Goal: Task Accomplishment & Management: Use online tool/utility

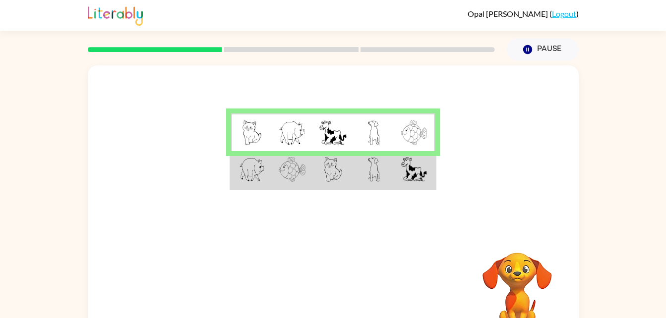
click at [324, 180] on img at bounding box center [333, 169] width 19 height 25
click at [341, 174] on img at bounding box center [333, 169] width 19 height 25
click at [351, 180] on td at bounding box center [333, 170] width 41 height 38
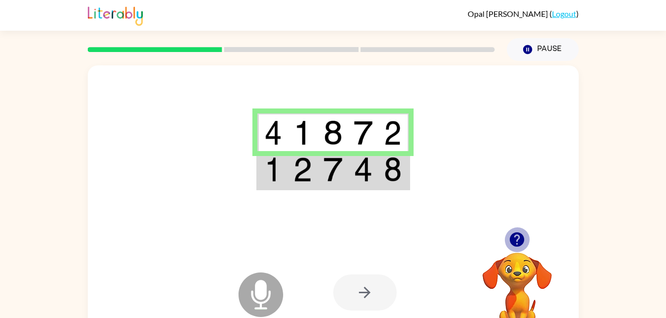
click at [512, 237] on icon "button" at bounding box center [517, 240] width 14 height 14
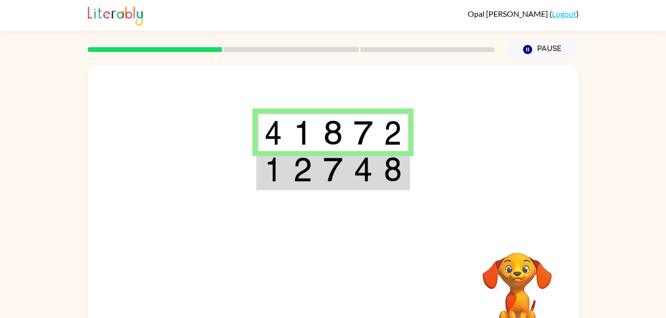
click at [475, 20] on div "[PERSON_NAME] ( Logout )" at bounding box center [333, 15] width 491 height 31
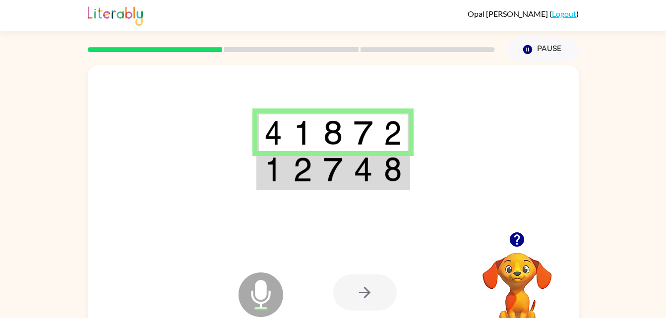
click at [522, 243] on icon "button" at bounding box center [517, 240] width 14 height 14
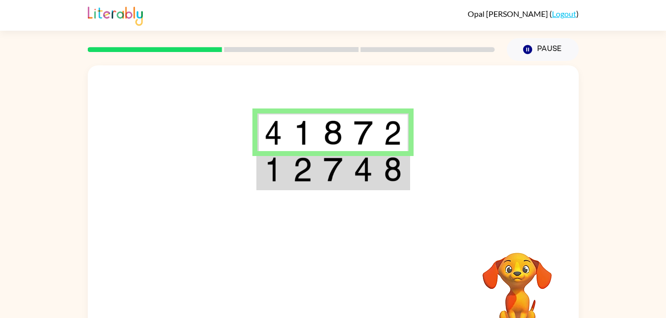
click at [649, 273] on div "Your browser must support playing .mp4 files to use Literably. Please try using…" at bounding box center [333, 205] width 666 height 288
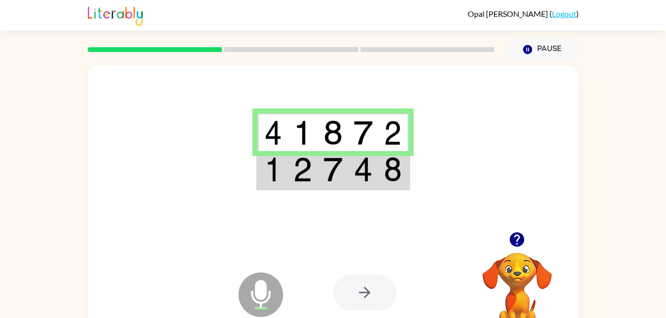
click at [355, 282] on div at bounding box center [364, 293] width 63 height 36
click at [368, 295] on div at bounding box center [364, 293] width 63 height 36
click at [389, 175] on img at bounding box center [393, 169] width 18 height 25
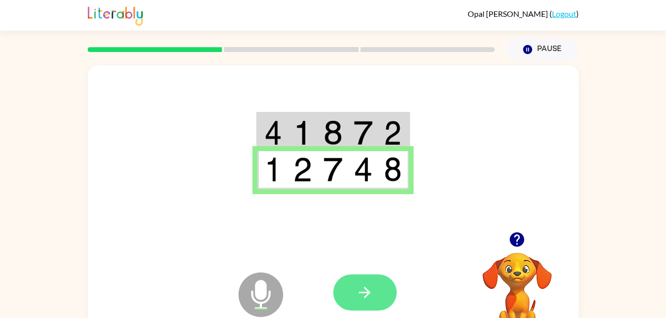
click at [373, 285] on icon "button" at bounding box center [364, 292] width 17 height 17
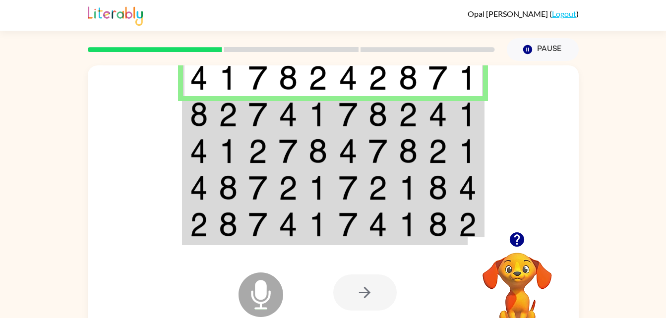
click at [262, 115] on img at bounding box center [258, 114] width 19 height 25
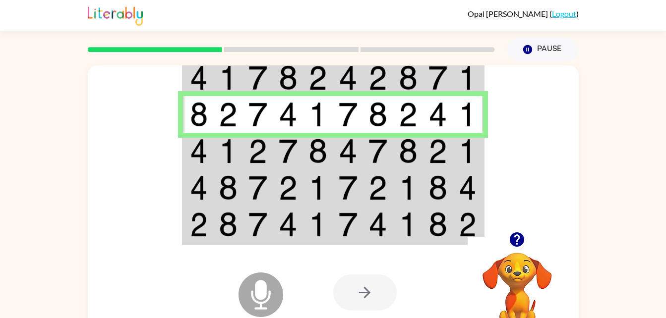
click at [337, 151] on td at bounding box center [348, 151] width 30 height 37
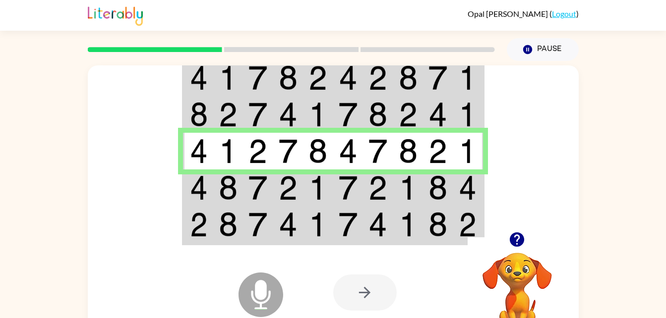
click at [380, 187] on img at bounding box center [378, 188] width 19 height 25
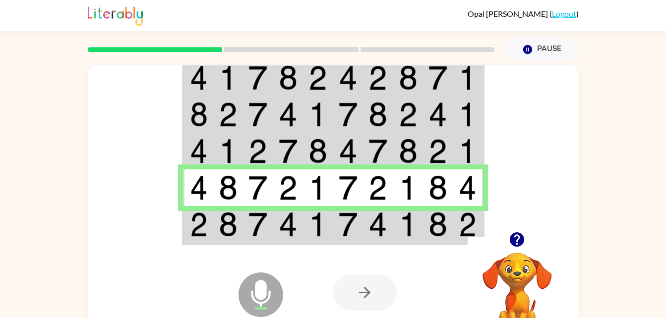
click at [428, 234] on td at bounding box center [438, 225] width 30 height 38
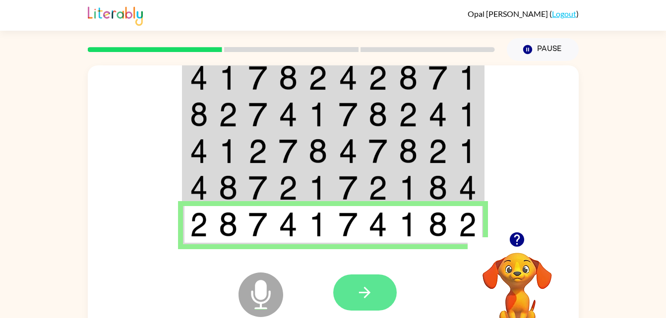
click at [387, 291] on button "button" at bounding box center [364, 293] width 63 height 36
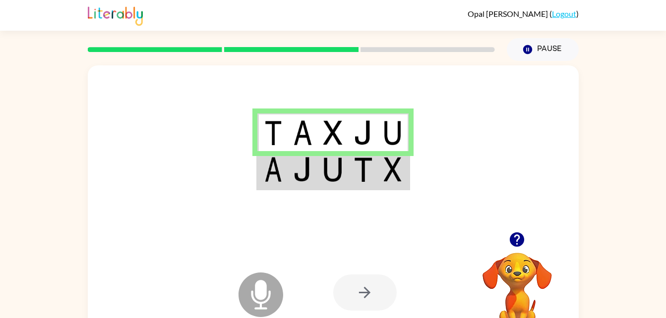
click at [340, 172] on img at bounding box center [332, 169] width 19 height 25
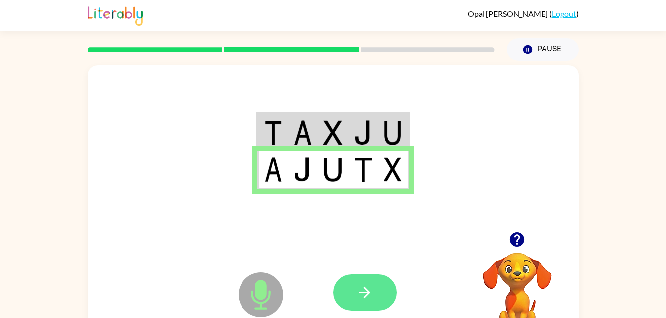
click at [375, 290] on button "button" at bounding box center [364, 293] width 63 height 36
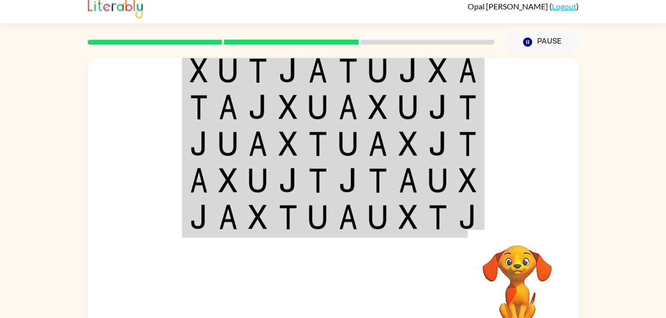
scroll to position [8, 0]
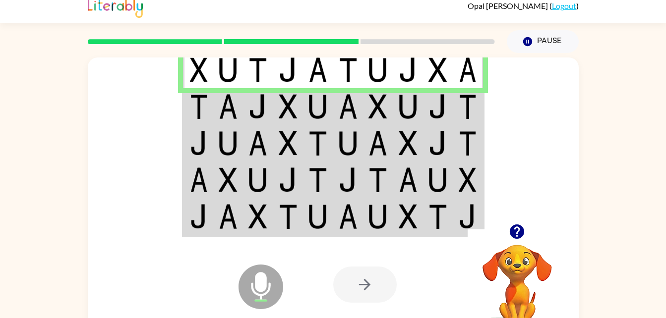
click at [399, 100] on img at bounding box center [408, 106] width 19 height 25
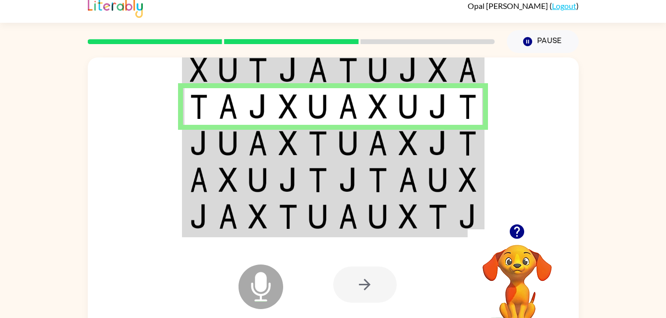
click at [404, 156] on td at bounding box center [408, 143] width 30 height 37
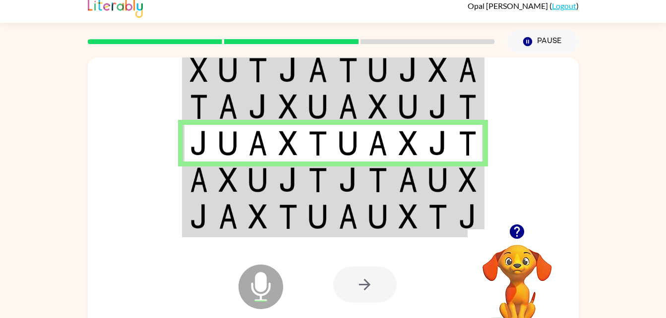
click at [391, 178] on td at bounding box center [378, 180] width 30 height 37
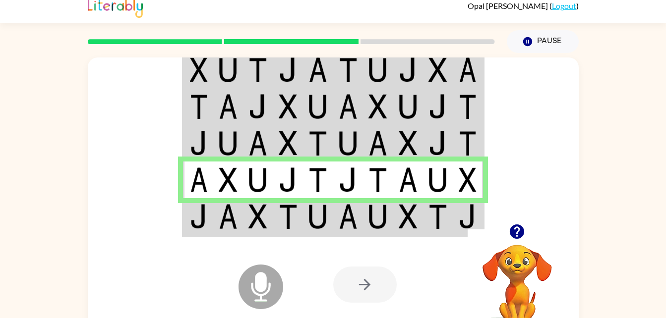
click at [415, 224] on img at bounding box center [408, 216] width 19 height 25
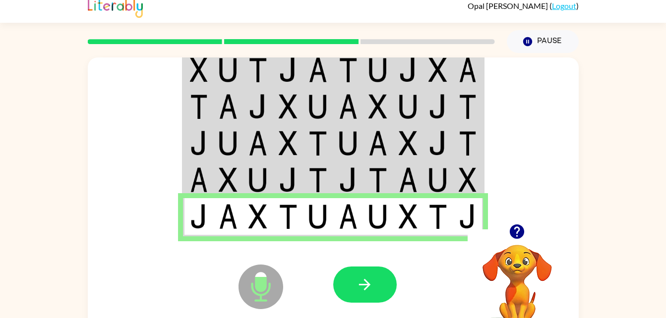
scroll to position [0, 0]
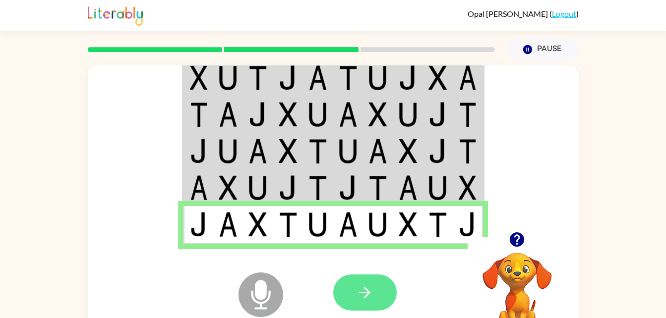
click at [367, 284] on icon "button" at bounding box center [364, 292] width 17 height 17
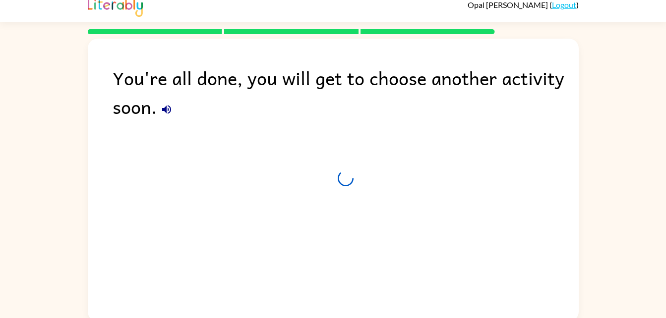
scroll to position [12, 0]
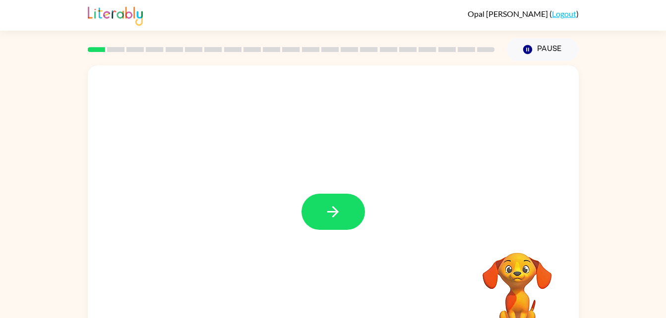
click at [337, 237] on div at bounding box center [333, 206] width 491 height 283
click at [309, 210] on button "button" at bounding box center [333, 212] width 63 height 36
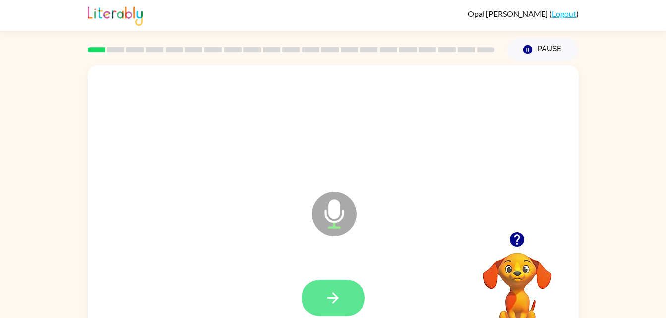
click at [347, 305] on button "button" at bounding box center [333, 298] width 63 height 36
click at [327, 298] on icon "button" at bounding box center [332, 298] width 11 height 11
click at [345, 291] on button "button" at bounding box center [333, 298] width 63 height 36
click at [343, 293] on button "button" at bounding box center [333, 298] width 63 height 36
click at [333, 289] on button "button" at bounding box center [333, 298] width 63 height 36
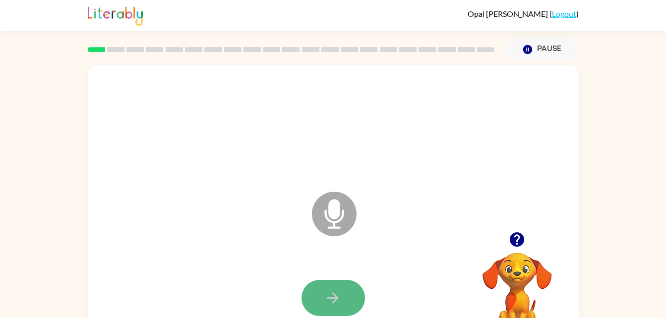
click at [328, 295] on icon "button" at bounding box center [332, 298] width 17 height 17
click at [315, 314] on button "button" at bounding box center [333, 298] width 63 height 36
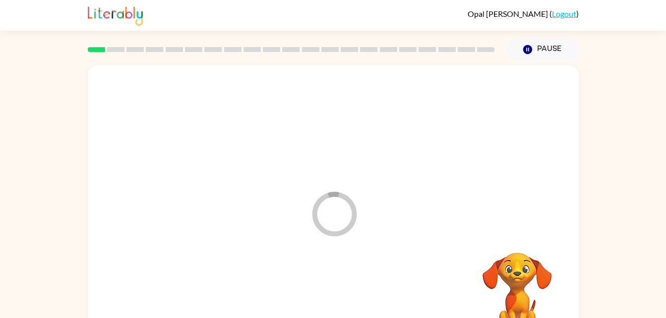
click at [336, 303] on div at bounding box center [333, 298] width 471 height 81
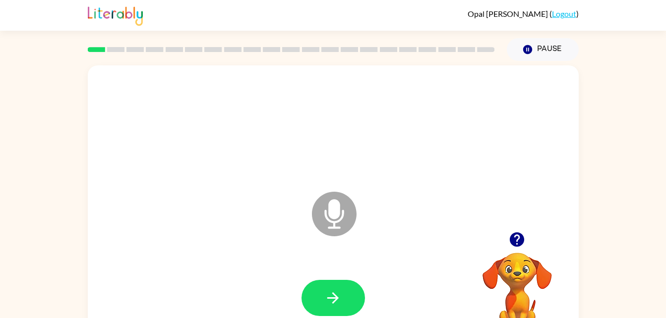
click at [520, 251] on button "button" at bounding box center [517, 239] width 25 height 25
click at [522, 246] on icon "button" at bounding box center [516, 239] width 17 height 17
click at [336, 216] on icon "Microphone The Microphone is here when it is your turn to talk" at bounding box center [384, 227] width 149 height 74
click at [342, 209] on icon at bounding box center [334, 214] width 45 height 45
click at [335, 213] on icon "Microphone The Microphone is here when it is your turn to talk" at bounding box center [384, 227] width 149 height 74
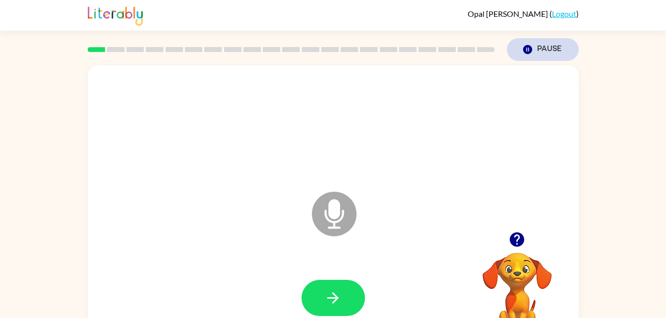
click at [527, 45] on icon "Pause" at bounding box center [527, 49] width 11 height 11
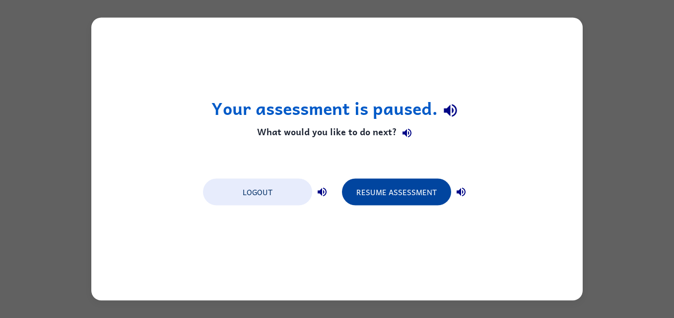
click at [418, 190] on button "Resume Assessment" at bounding box center [396, 192] width 109 height 27
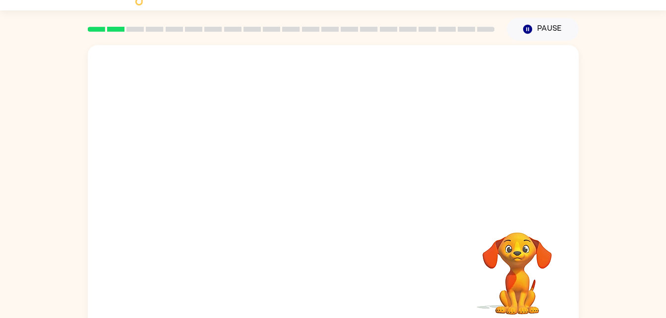
scroll to position [30, 0]
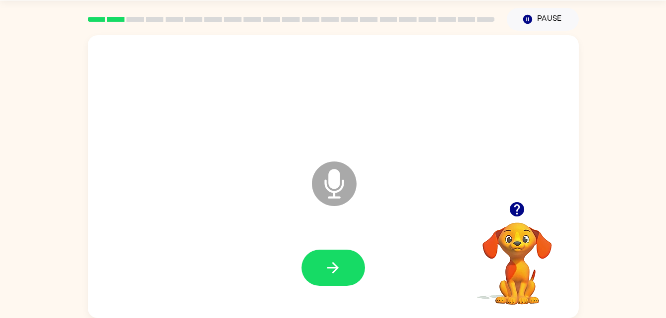
click at [328, 180] on icon "Microphone The Microphone is here when it is your turn to talk" at bounding box center [384, 196] width 149 height 74
click at [548, 17] on button "Pause Pause" at bounding box center [543, 19] width 72 height 23
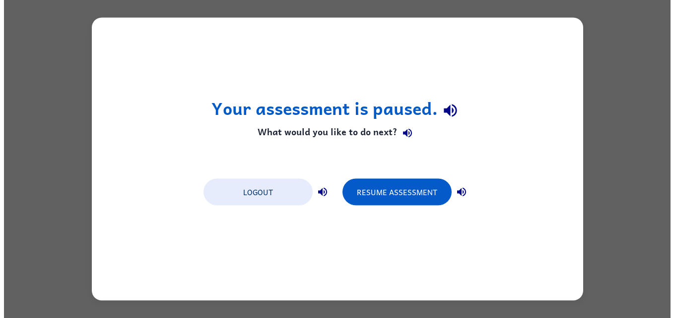
scroll to position [0, 0]
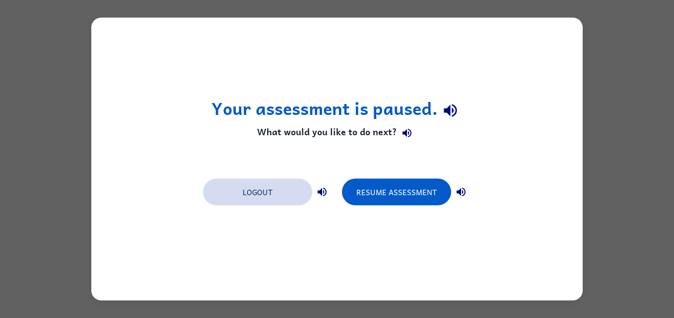
click at [261, 188] on button "Logout" at bounding box center [257, 192] width 109 height 27
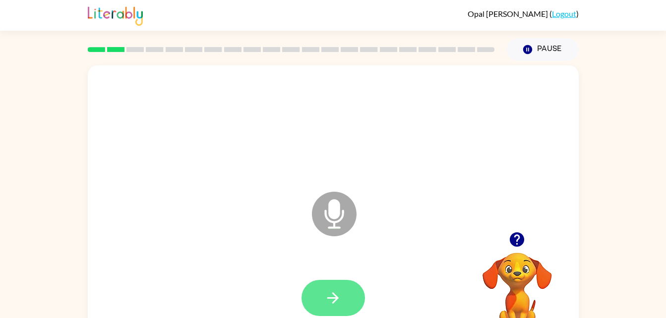
click at [331, 298] on icon "button" at bounding box center [332, 298] width 11 height 11
click at [328, 293] on icon "button" at bounding box center [332, 298] width 17 height 17
click at [346, 299] on button "button" at bounding box center [333, 298] width 63 height 36
click at [357, 293] on button "button" at bounding box center [333, 298] width 63 height 36
click at [332, 311] on button "button" at bounding box center [333, 298] width 63 height 36
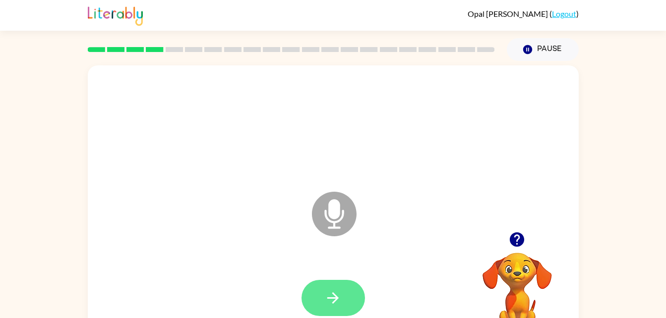
click at [348, 312] on button "button" at bounding box center [333, 298] width 63 height 36
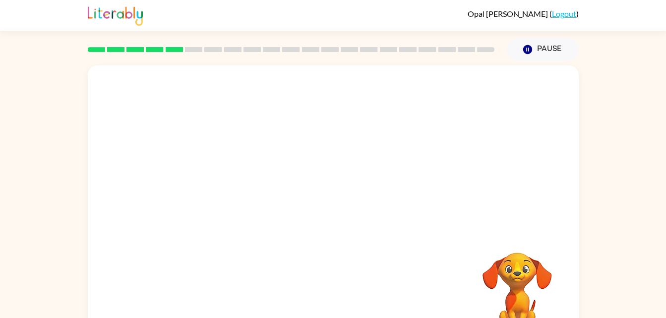
click at [394, 261] on div "Your browser must support playing .mp4 files to use Literably. Please try using…" at bounding box center [333, 206] width 491 height 283
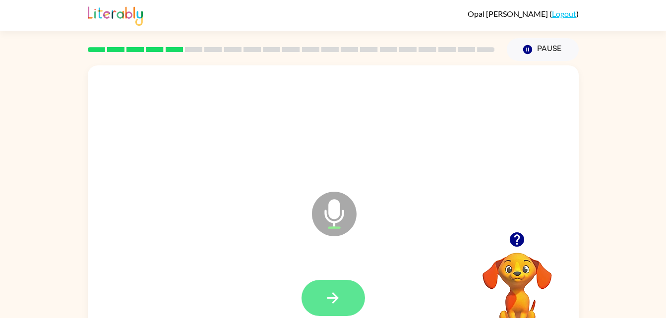
click at [337, 304] on icon "button" at bounding box center [332, 298] width 17 height 17
click at [319, 306] on button "button" at bounding box center [333, 298] width 63 height 36
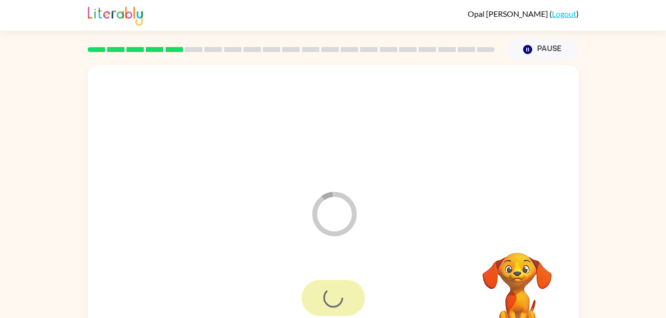
click at [319, 306] on div at bounding box center [333, 298] width 63 height 36
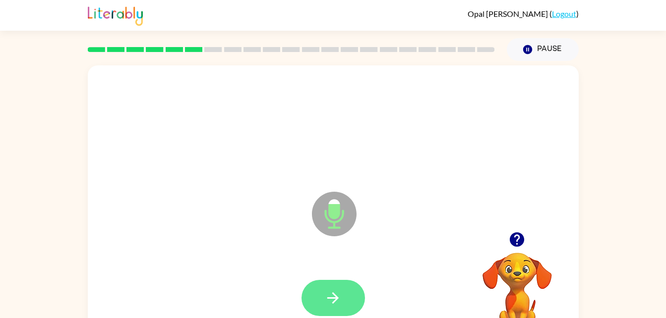
click at [340, 287] on button "button" at bounding box center [333, 298] width 63 height 36
click at [352, 294] on button "button" at bounding box center [333, 298] width 63 height 36
click at [325, 285] on button "button" at bounding box center [333, 298] width 63 height 36
click at [341, 291] on icon "button" at bounding box center [332, 298] width 17 height 17
click at [344, 299] on button "button" at bounding box center [333, 298] width 63 height 36
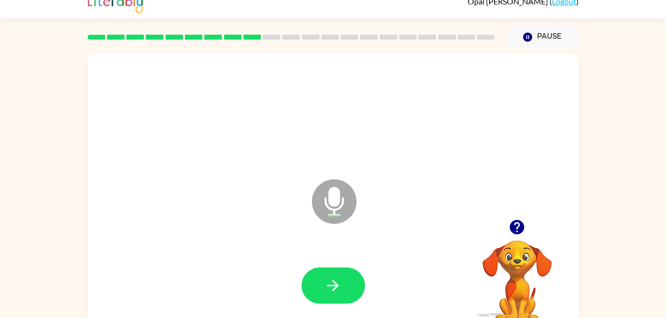
scroll to position [16, 0]
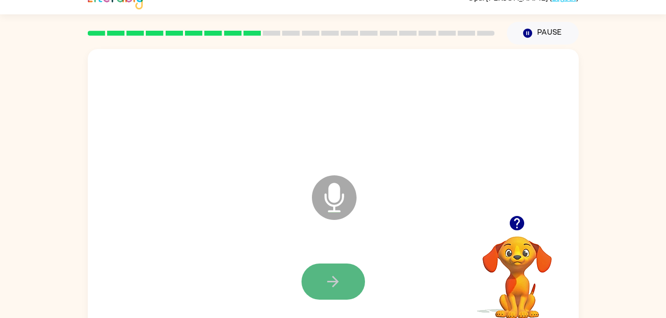
click at [323, 283] on button "button" at bounding box center [333, 282] width 63 height 36
click at [348, 282] on button "button" at bounding box center [333, 282] width 63 height 36
click at [307, 266] on div at bounding box center [333, 282] width 63 height 36
click at [336, 278] on icon "button" at bounding box center [332, 281] width 17 height 17
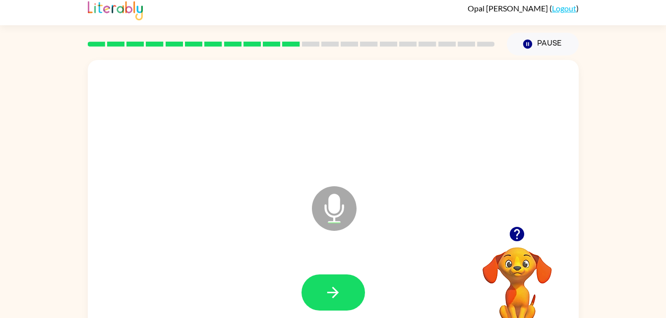
scroll to position [0, 0]
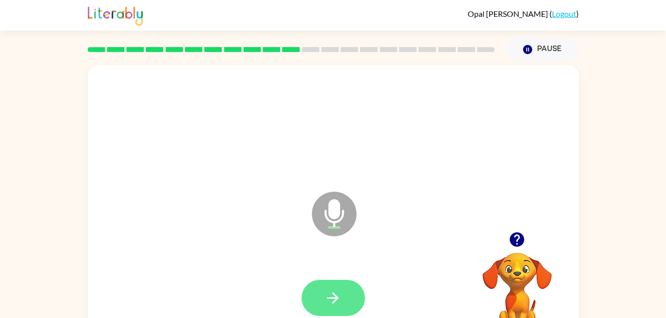
click at [357, 292] on button "button" at bounding box center [333, 298] width 63 height 36
click at [345, 286] on button "button" at bounding box center [333, 298] width 63 height 36
click at [338, 294] on icon "button" at bounding box center [332, 298] width 17 height 17
click at [345, 297] on button "button" at bounding box center [333, 298] width 63 height 36
click at [328, 309] on button "button" at bounding box center [333, 298] width 63 height 36
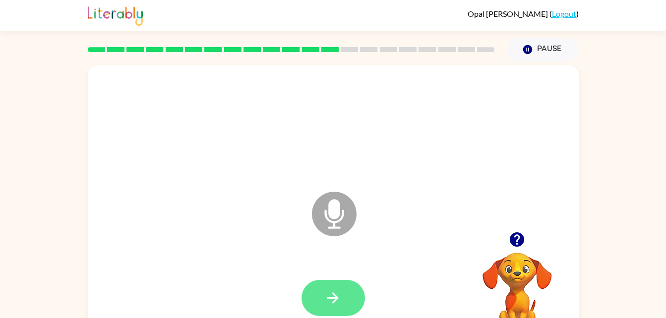
click at [351, 282] on button "button" at bounding box center [333, 298] width 63 height 36
click at [340, 299] on icon "button" at bounding box center [332, 298] width 17 height 17
click at [346, 295] on button "button" at bounding box center [333, 298] width 63 height 36
click at [359, 297] on button "button" at bounding box center [333, 298] width 63 height 36
click at [344, 303] on button "button" at bounding box center [333, 298] width 63 height 36
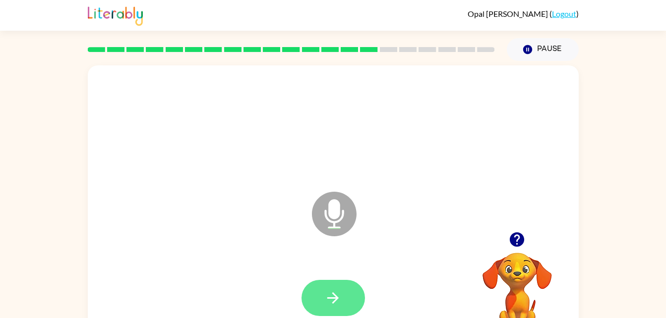
click at [337, 299] on icon "button" at bounding box center [332, 298] width 11 height 11
click at [336, 296] on icon "button" at bounding box center [332, 298] width 11 height 11
click at [336, 301] on icon "button" at bounding box center [332, 298] width 11 height 11
click at [343, 296] on button "button" at bounding box center [333, 298] width 63 height 36
click at [336, 296] on icon "button" at bounding box center [332, 298] width 11 height 11
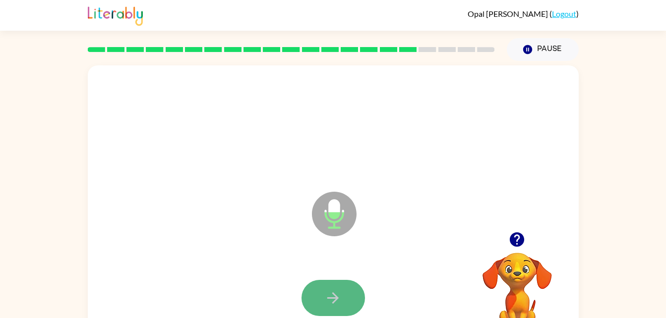
click at [337, 299] on icon "button" at bounding box center [332, 298] width 11 height 11
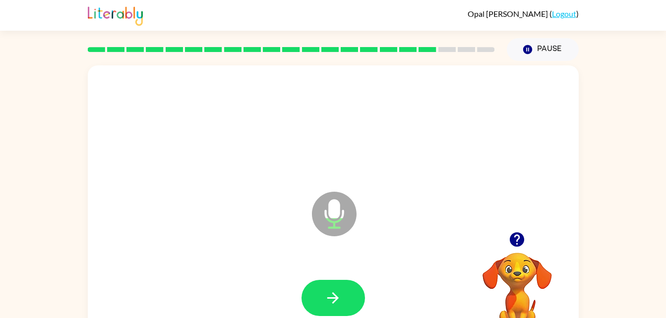
click at [337, 299] on icon "button" at bounding box center [332, 298] width 17 height 17
click at [338, 313] on button "button" at bounding box center [333, 298] width 63 height 36
click at [345, 296] on button "button" at bounding box center [333, 298] width 63 height 36
click at [338, 296] on icon "button" at bounding box center [332, 298] width 17 height 17
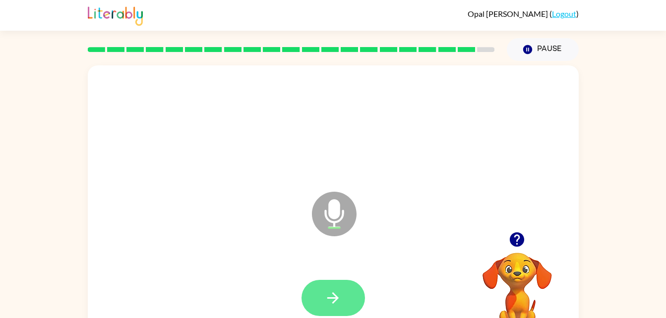
click at [343, 289] on button "button" at bounding box center [333, 298] width 63 height 36
click at [346, 281] on button "button" at bounding box center [333, 298] width 63 height 36
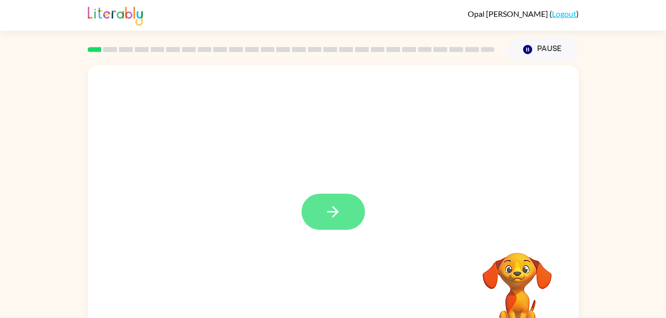
click at [344, 214] on button "button" at bounding box center [333, 212] width 63 height 36
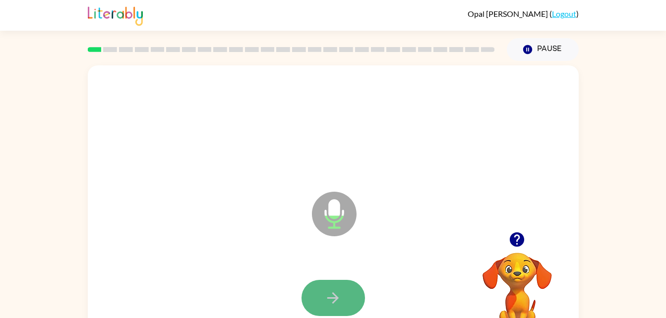
click at [335, 283] on button "button" at bounding box center [333, 298] width 63 height 36
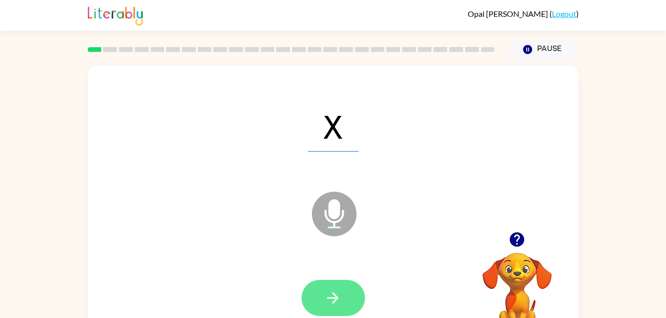
click at [334, 296] on icon "button" at bounding box center [332, 298] width 17 height 17
click at [336, 296] on icon "button" at bounding box center [332, 298] width 11 height 11
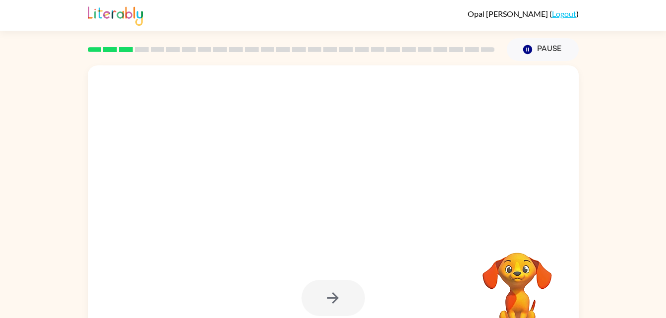
click at [279, 26] on div "[PERSON_NAME] ( Logout )" at bounding box center [333, 15] width 491 height 31
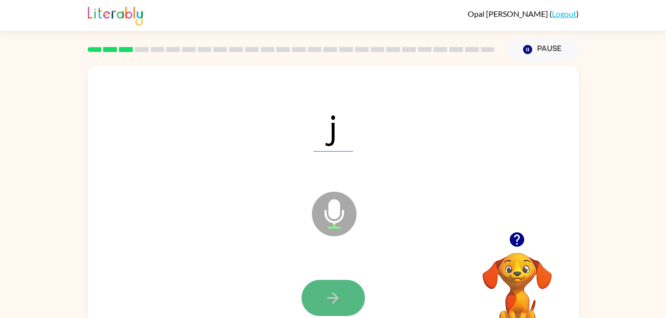
click at [327, 289] on button "button" at bounding box center [333, 298] width 63 height 36
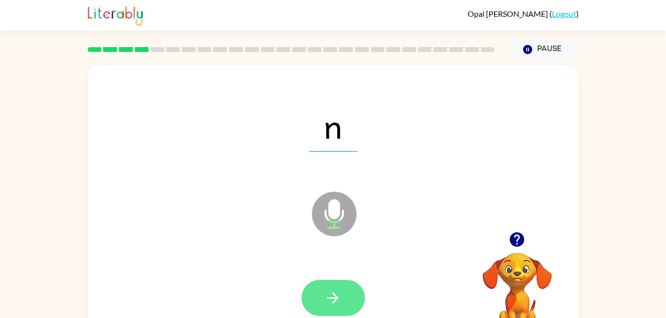
click at [334, 294] on icon "button" at bounding box center [332, 298] width 11 height 11
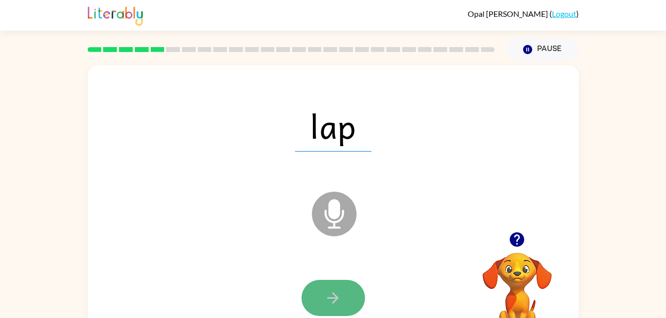
click at [334, 294] on icon "button" at bounding box center [332, 298] width 11 height 11
click at [341, 293] on icon "button" at bounding box center [332, 298] width 17 height 17
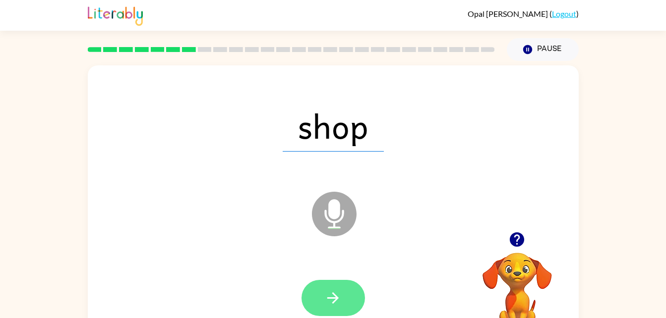
click at [346, 296] on button "button" at bounding box center [333, 298] width 63 height 36
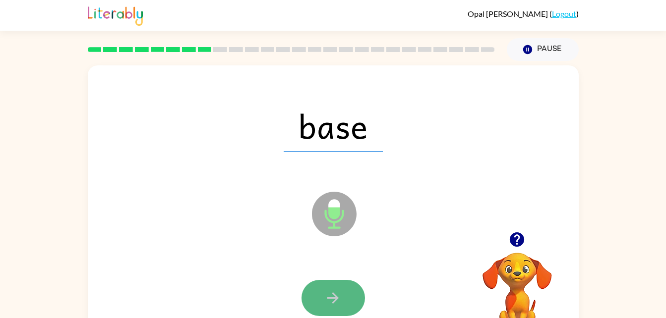
click at [332, 308] on button "button" at bounding box center [333, 298] width 63 height 36
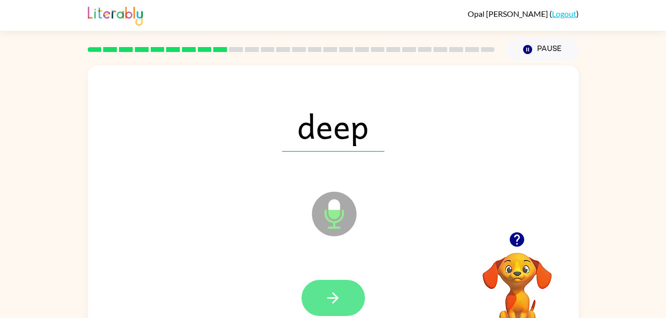
click at [332, 299] on icon "button" at bounding box center [332, 298] width 17 height 17
click at [334, 293] on icon "button" at bounding box center [332, 298] width 17 height 17
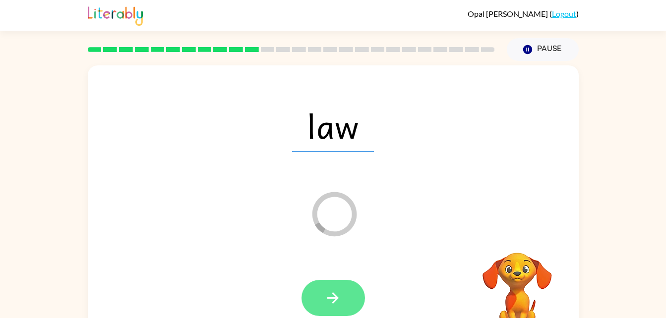
click at [344, 284] on button "button" at bounding box center [333, 298] width 63 height 36
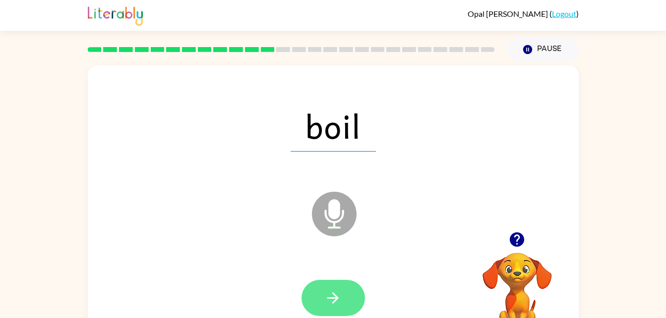
click at [345, 304] on button "button" at bounding box center [333, 298] width 63 height 36
click at [346, 305] on button "button" at bounding box center [333, 298] width 63 height 36
click at [334, 295] on icon "button" at bounding box center [332, 298] width 11 height 11
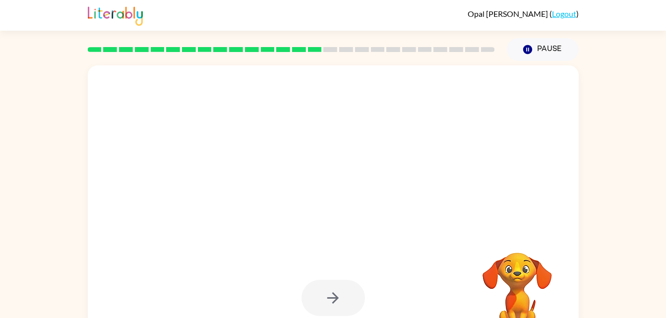
drag, startPoint x: 338, startPoint y: 295, endPoint x: 339, endPoint y: 285, distance: 10.0
click at [339, 285] on div at bounding box center [333, 298] width 63 height 36
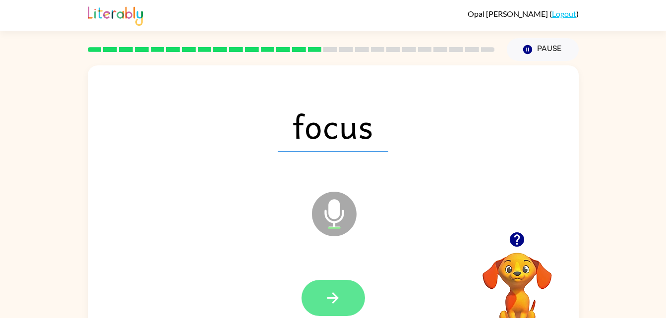
click at [349, 305] on button "button" at bounding box center [333, 298] width 63 height 36
click at [339, 296] on icon "button" at bounding box center [332, 298] width 17 height 17
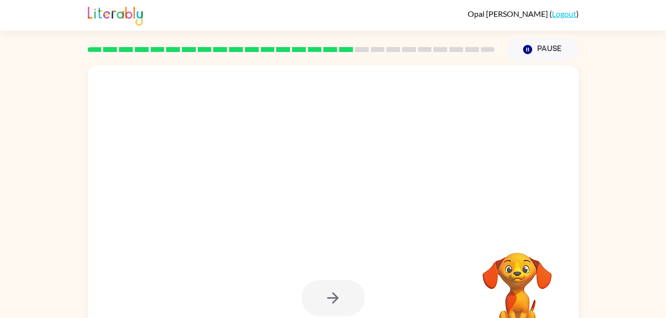
click at [333, 265] on div at bounding box center [333, 298] width 471 height 81
drag, startPoint x: 333, startPoint y: 265, endPoint x: 365, endPoint y: 157, distance: 112.7
click at [365, 157] on div at bounding box center [333, 206] width 491 height 283
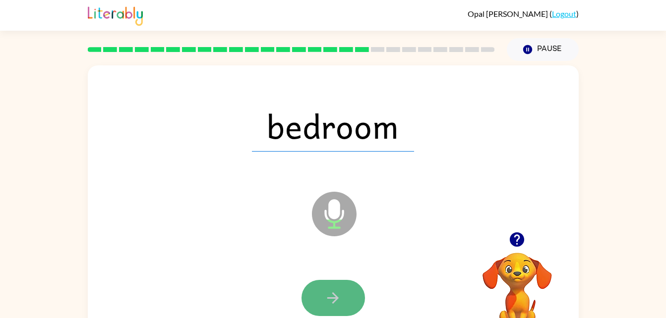
click at [343, 294] on button "button" at bounding box center [333, 298] width 63 height 36
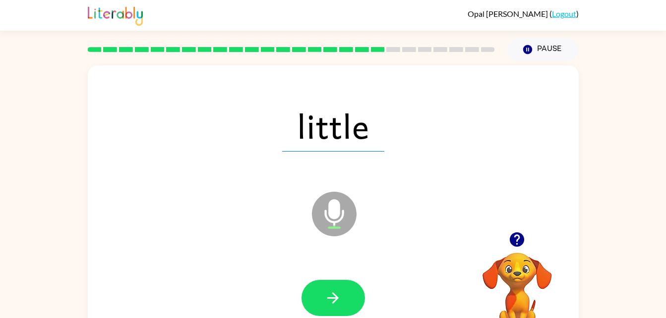
click at [346, 142] on span "little" at bounding box center [333, 126] width 102 height 52
click at [340, 295] on icon "button" at bounding box center [332, 298] width 17 height 17
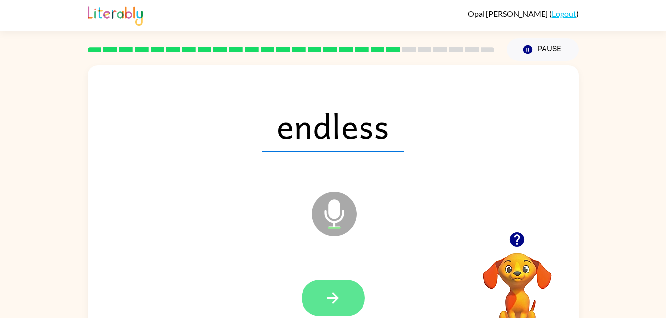
click at [329, 289] on button "button" at bounding box center [333, 298] width 63 height 36
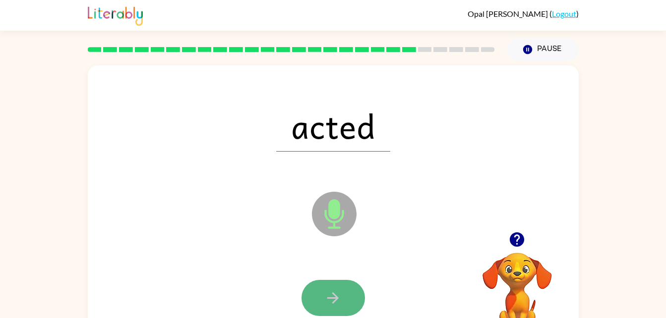
click at [322, 284] on button "button" at bounding box center [333, 298] width 63 height 36
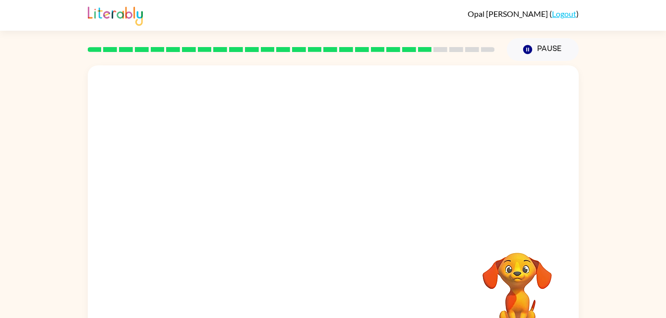
click at [411, 17] on div "[PERSON_NAME] ( Logout )" at bounding box center [333, 15] width 491 height 31
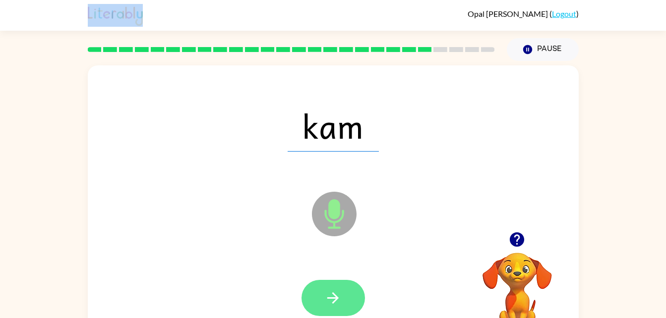
click at [338, 294] on icon "button" at bounding box center [332, 298] width 17 height 17
click at [345, 296] on button "button" at bounding box center [333, 298] width 63 height 36
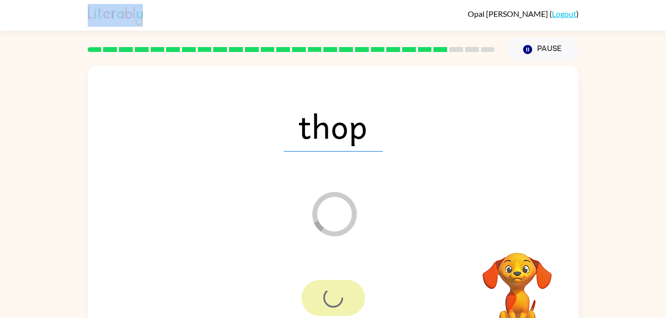
click at [345, 296] on div at bounding box center [333, 298] width 63 height 36
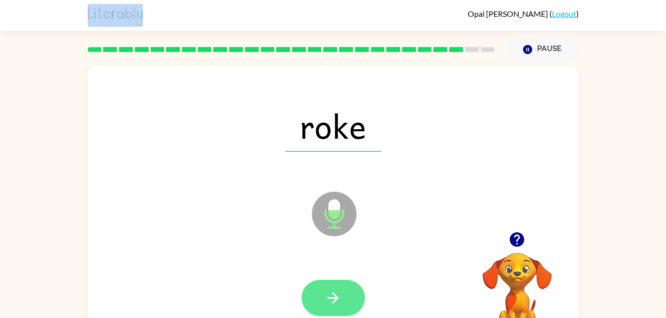
click at [345, 296] on button "button" at bounding box center [333, 298] width 63 height 36
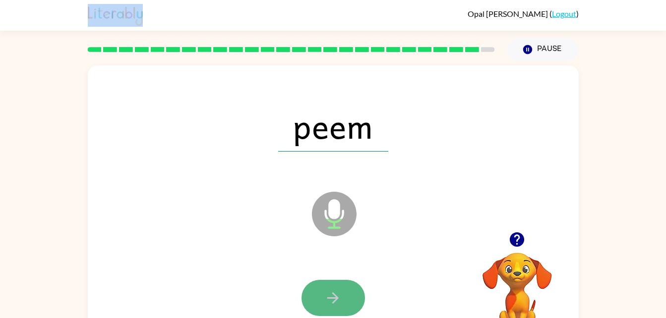
click at [348, 296] on button "button" at bounding box center [333, 298] width 63 height 36
